Goal: Task Accomplishment & Management: Manage account settings

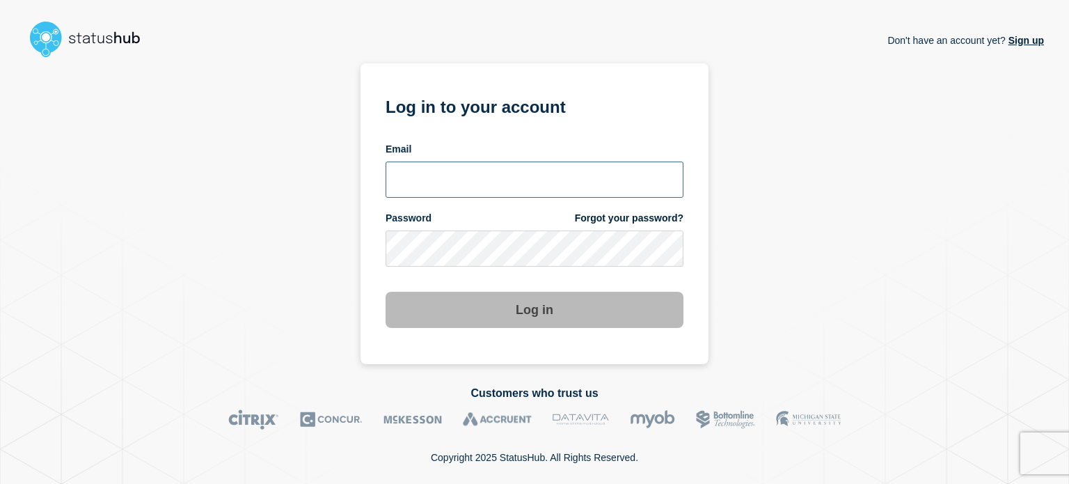
click at [413, 180] on input "email input" at bounding box center [534, 179] width 298 height 36
type input "[PERSON_NAME][EMAIL_ADDRESS][PERSON_NAME][DOMAIN_NAME]"
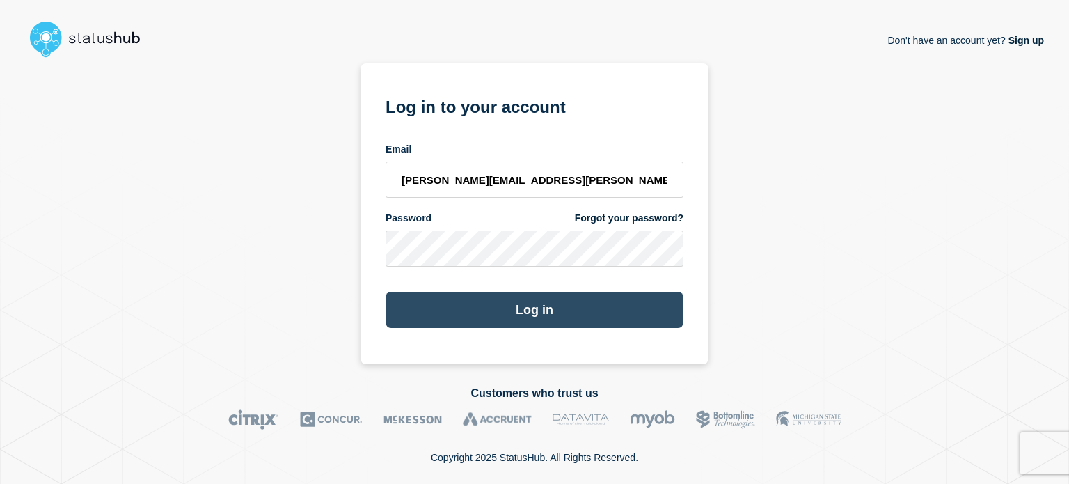
click at [454, 305] on button "Log in" at bounding box center [534, 310] width 298 height 36
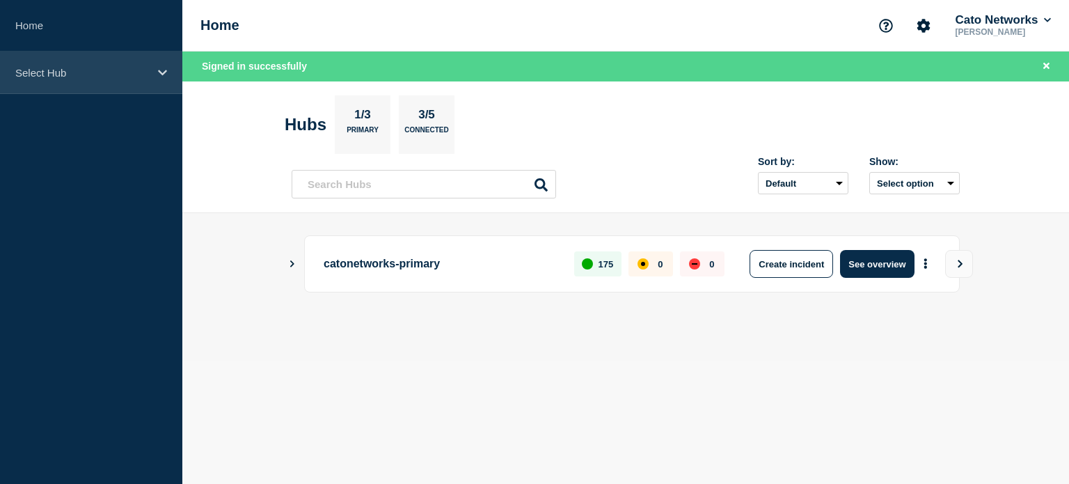
click at [82, 63] on div "Select Hub" at bounding box center [91, 72] width 182 height 42
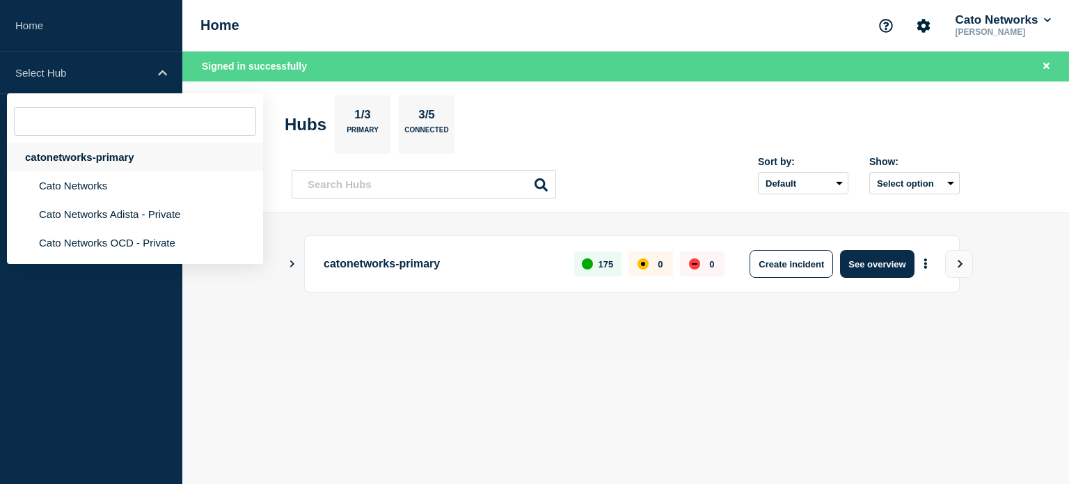
click at [75, 157] on div "catonetworks-primary" at bounding box center [135, 157] width 256 height 29
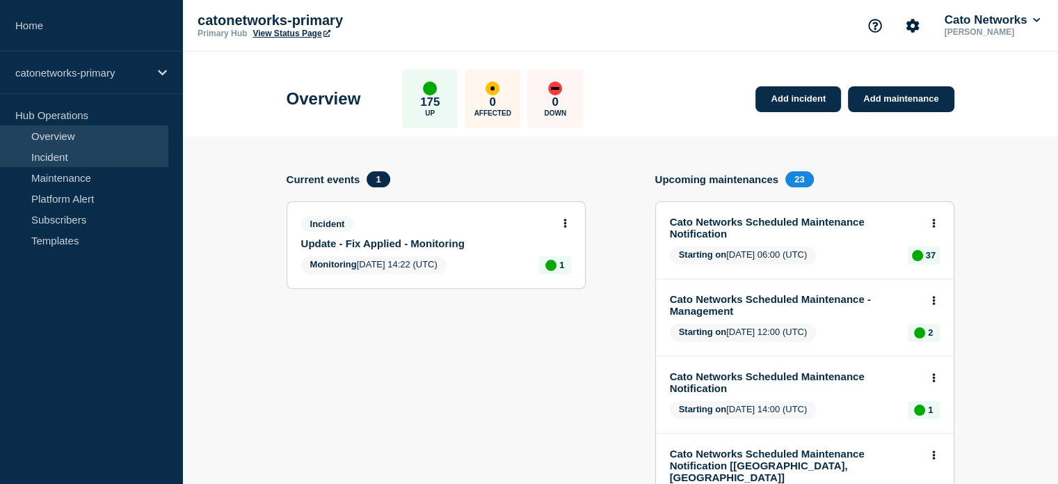
click at [53, 148] on link "Incident" at bounding box center [84, 156] width 168 height 21
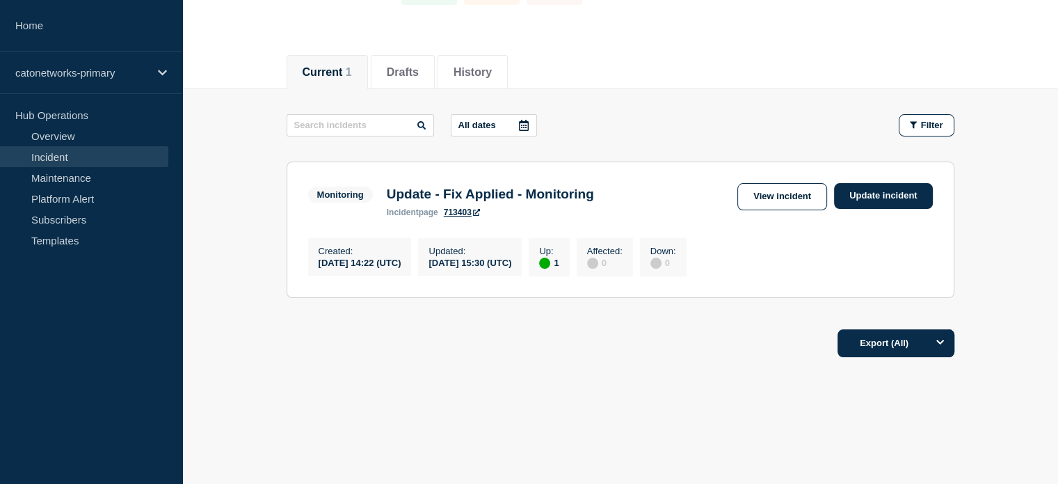
scroll to position [130, 0]
click at [870, 193] on link "Update incident" at bounding box center [883, 196] width 99 height 26
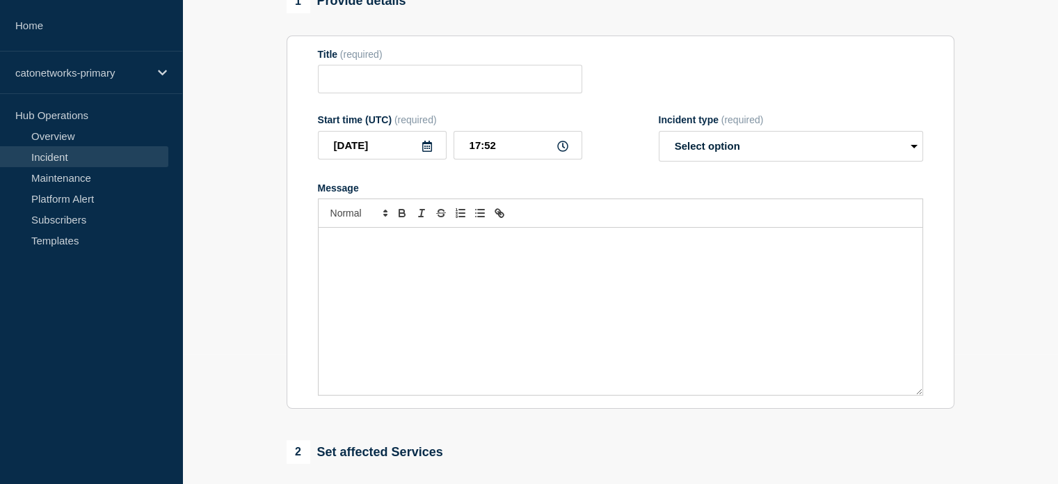
type input "Update - Fix Applied - Monitoring"
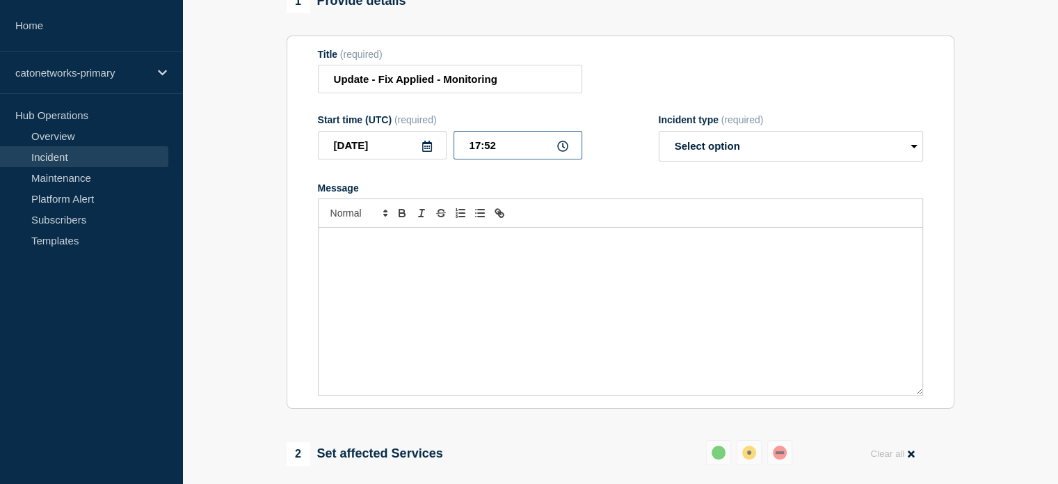
click at [485, 159] on input "17:52" at bounding box center [518, 145] width 129 height 29
drag, startPoint x: 486, startPoint y: 170, endPoint x: 497, endPoint y: 173, distance: 11.7
click at [497, 159] on input "17:52" at bounding box center [518, 145] width 129 height 29
type input "17:30"
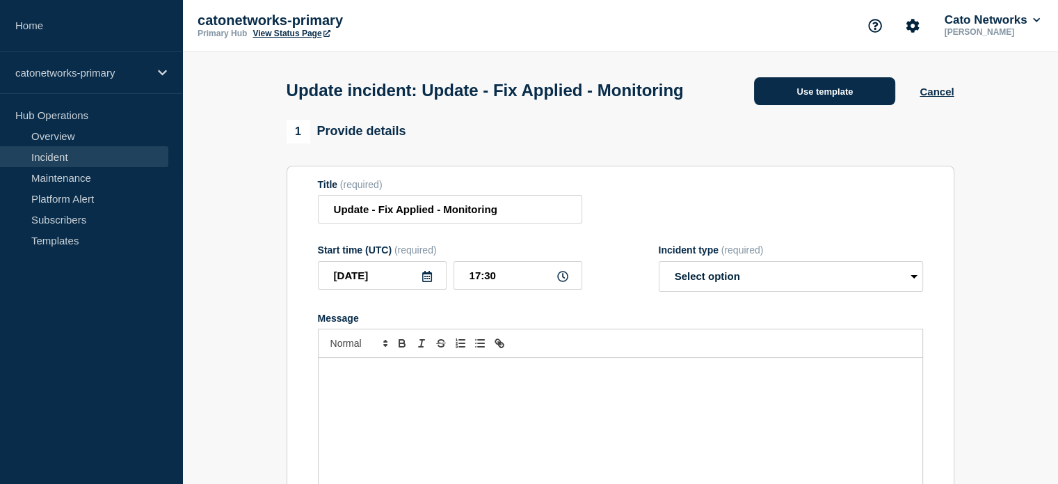
click at [822, 92] on button "Use template" at bounding box center [824, 91] width 141 height 28
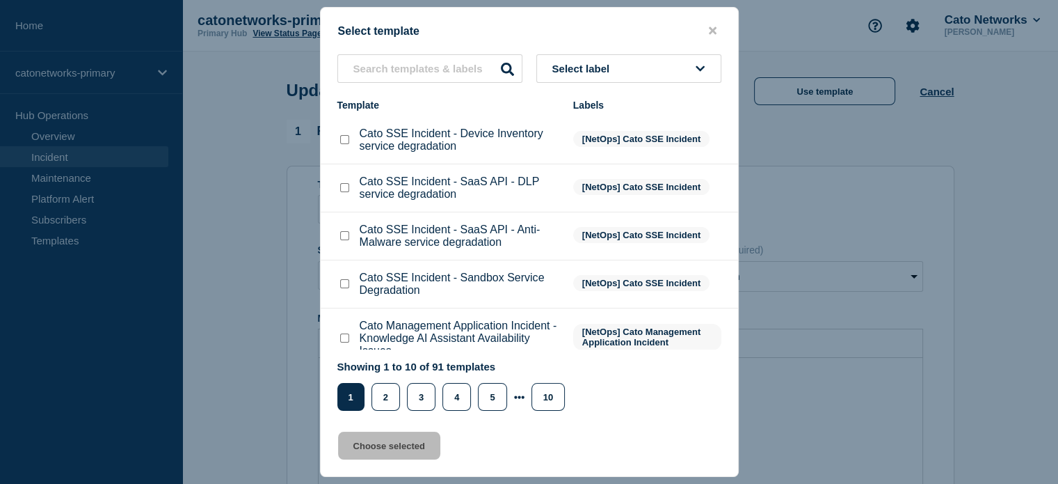
click at [619, 81] on button "Select label" at bounding box center [628, 68] width 185 height 29
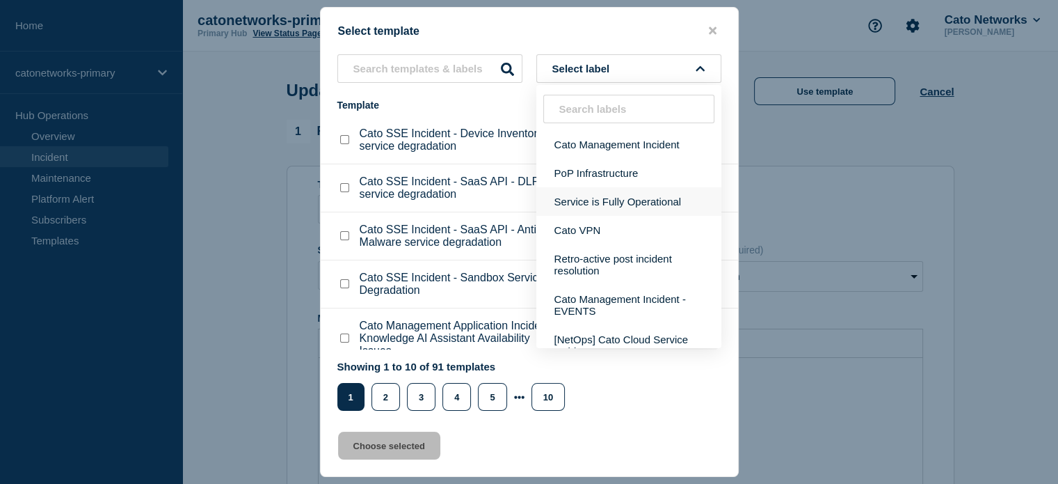
click at [594, 200] on button "Service is Fully Operational" at bounding box center [628, 201] width 185 height 29
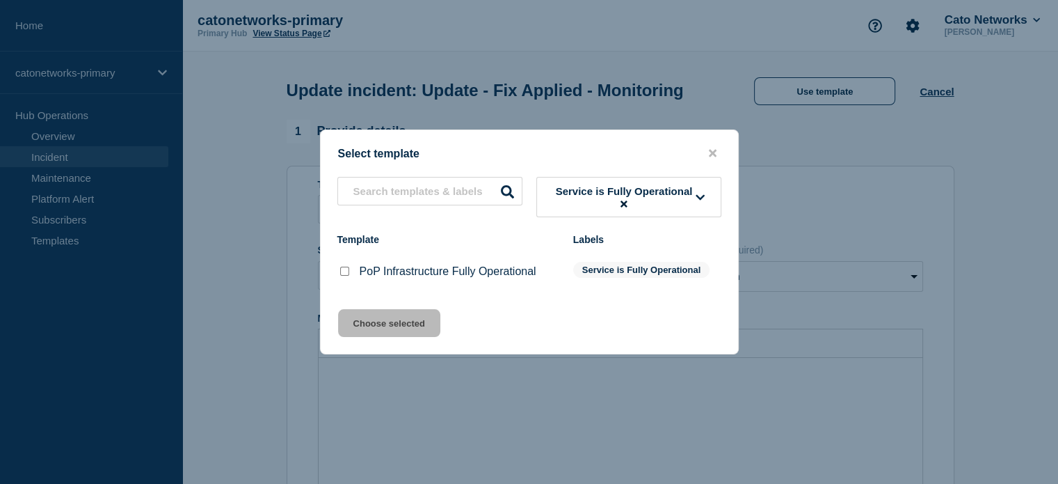
click at [353, 272] on div "PoP Infrastructure Fully Operational" at bounding box center [448, 271] width 222 height 14
click at [344, 275] on input "PoP Infrastructure Fully Operational checkbox" at bounding box center [344, 271] width 9 height 9
checkbox input "true"
click at [390, 324] on button "Choose selected" at bounding box center [389, 323] width 102 height 28
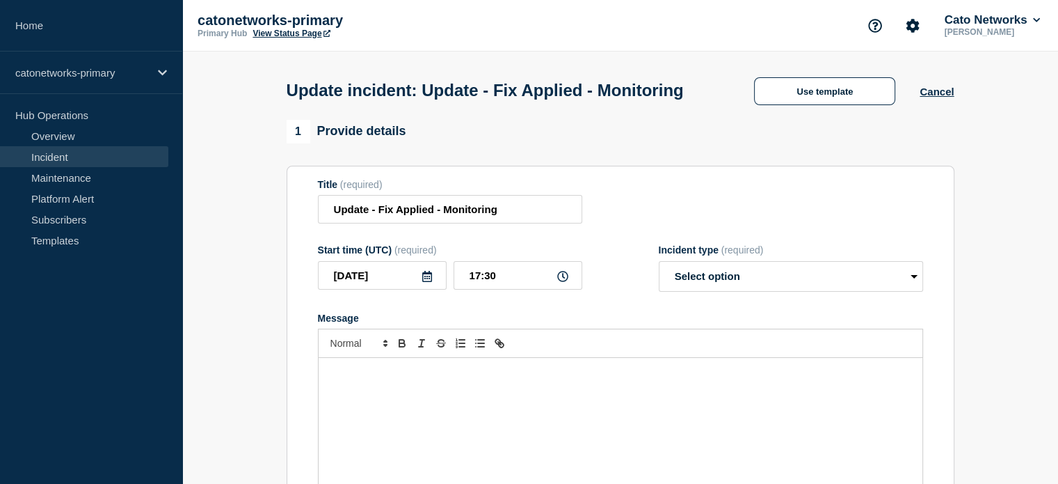
select select "resolved"
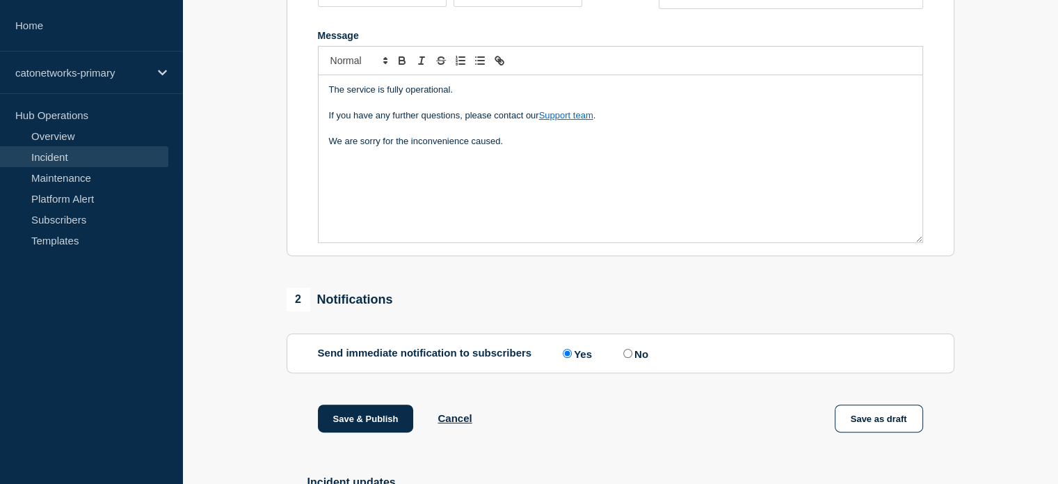
scroll to position [348, 0]
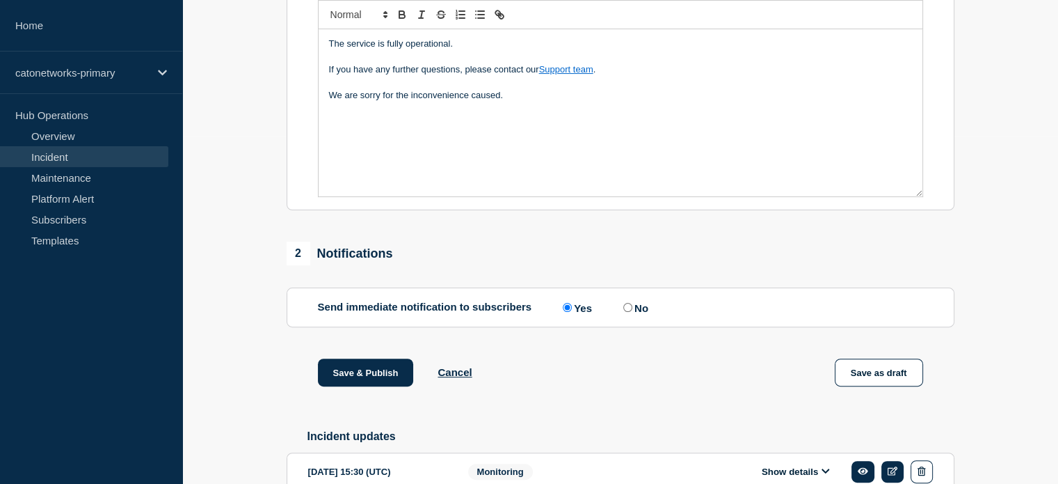
click at [635, 308] on label "No" at bounding box center [634, 307] width 29 height 13
click at [633, 308] on input "No" at bounding box center [627, 307] width 9 height 9
radio input "true"
radio input "false"
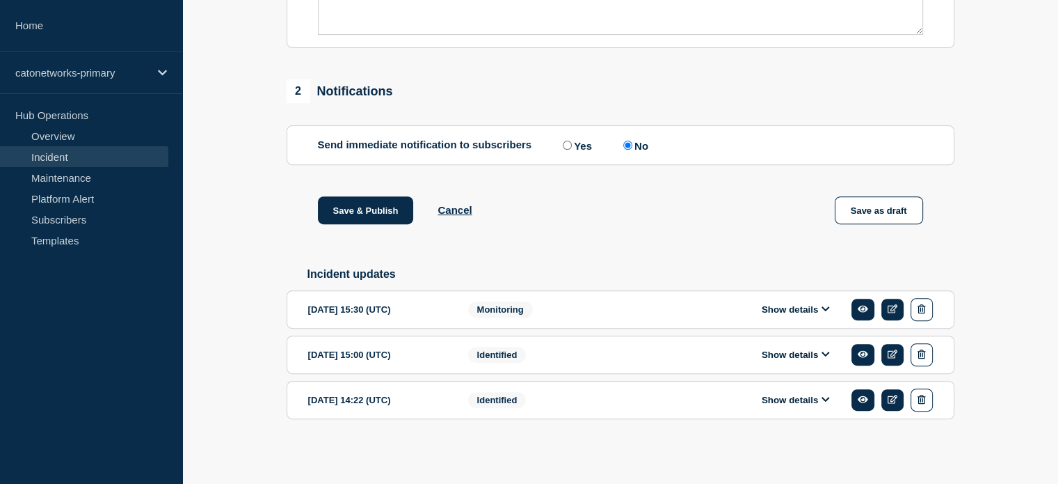
scroll to position [520, 0]
click at [359, 208] on button "Save & Publish" at bounding box center [366, 210] width 96 height 28
